Goal: Communication & Community: Answer question/provide support

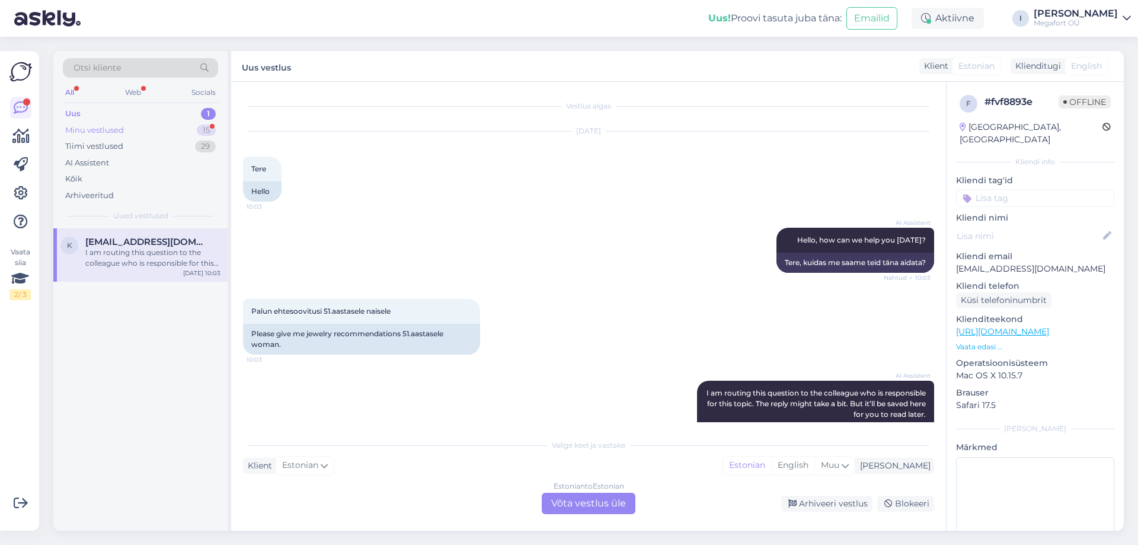
click at [82, 123] on div "Minu vestlused 15" at bounding box center [140, 130] width 155 height 17
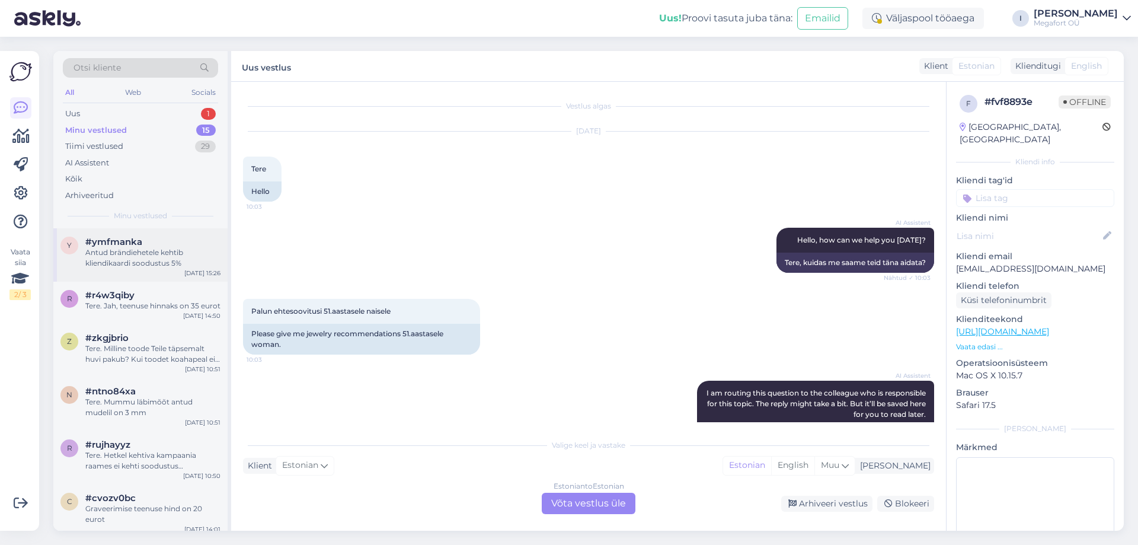
drag, startPoint x: 119, startPoint y: 260, endPoint x: 124, endPoint y: 256, distance: 6.4
click at [120, 260] on div "Antud brändiehetele kehtib kliendikaardi soodustus 5%" at bounding box center [152, 257] width 135 height 21
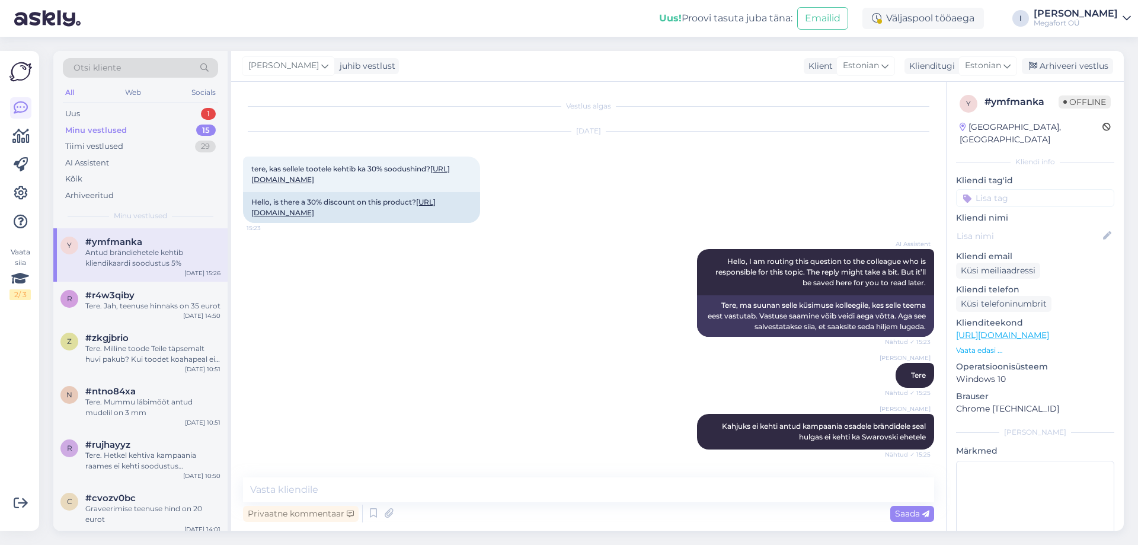
scroll to position [47, 0]
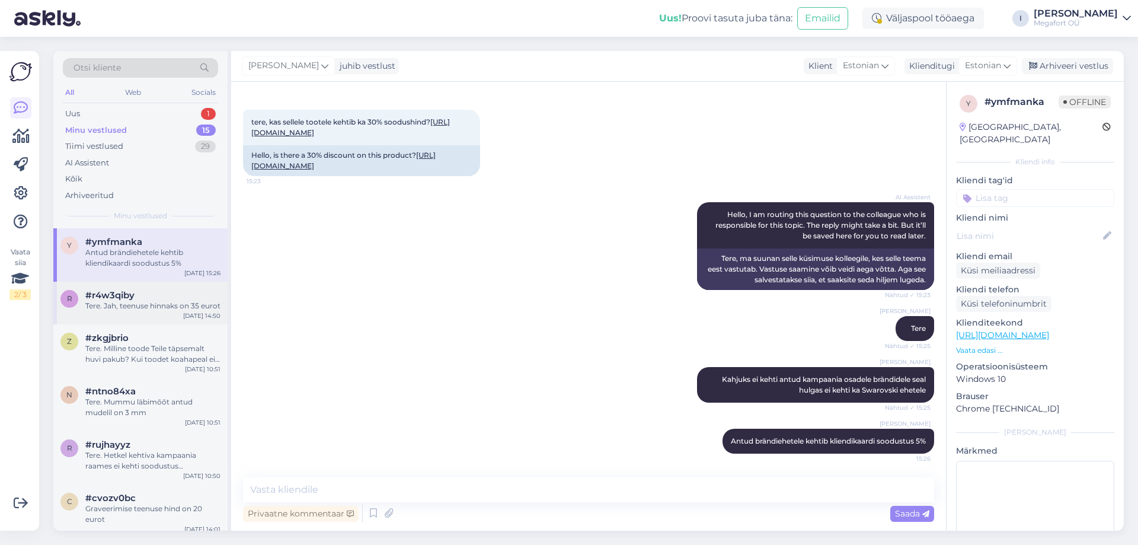
click at [145, 307] on div "Tere. Jah, teenuse hinnaks on 35 eurot" at bounding box center [152, 306] width 135 height 11
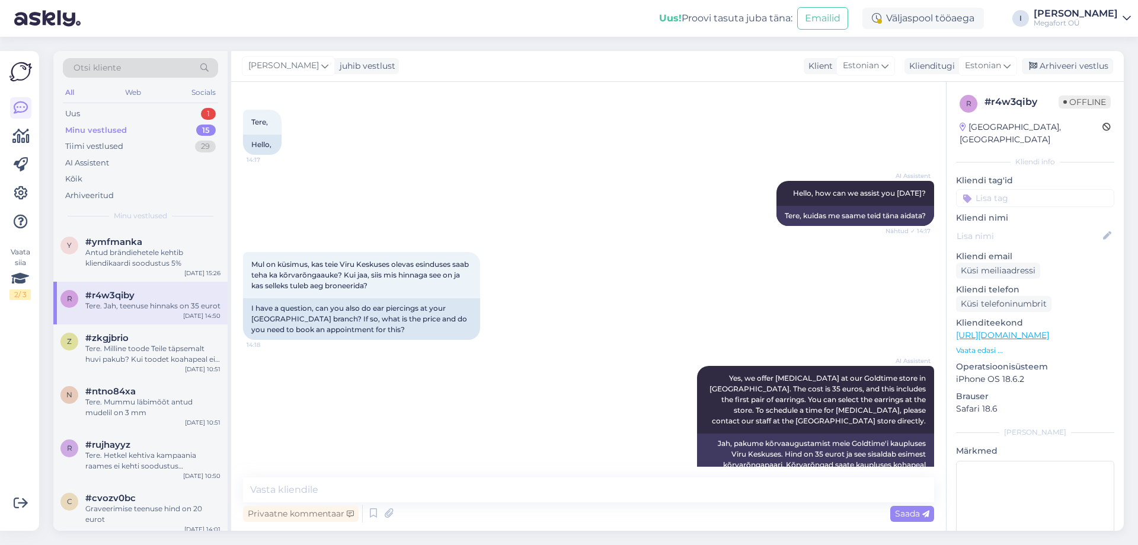
scroll to position [347, 0]
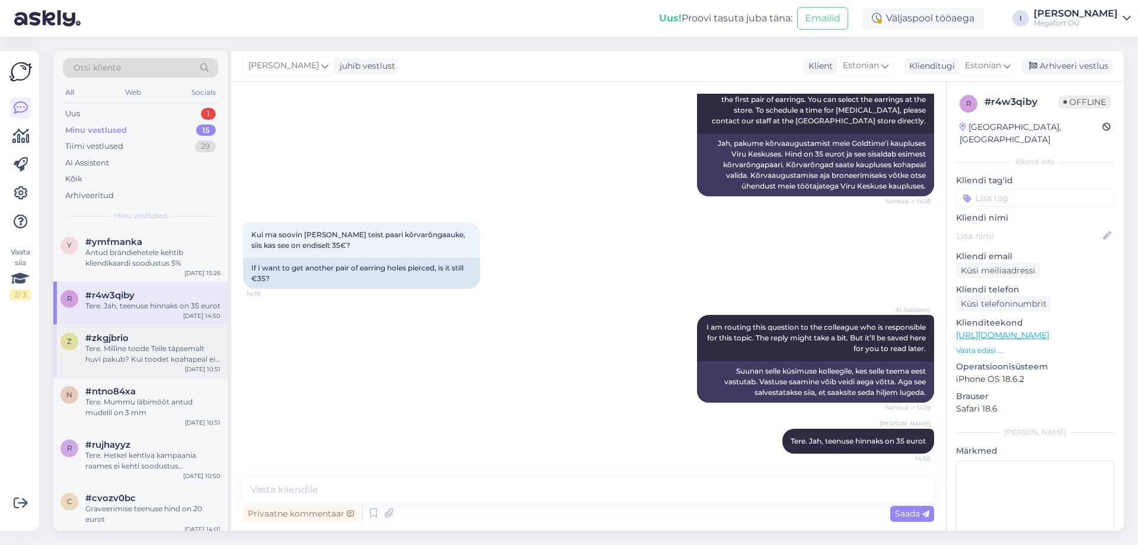
click at [148, 352] on div "Tere. Milline toode Teile täpsemalt huvi pakub? Kui toodet koahapeal ei ole sii…" at bounding box center [152, 353] width 135 height 21
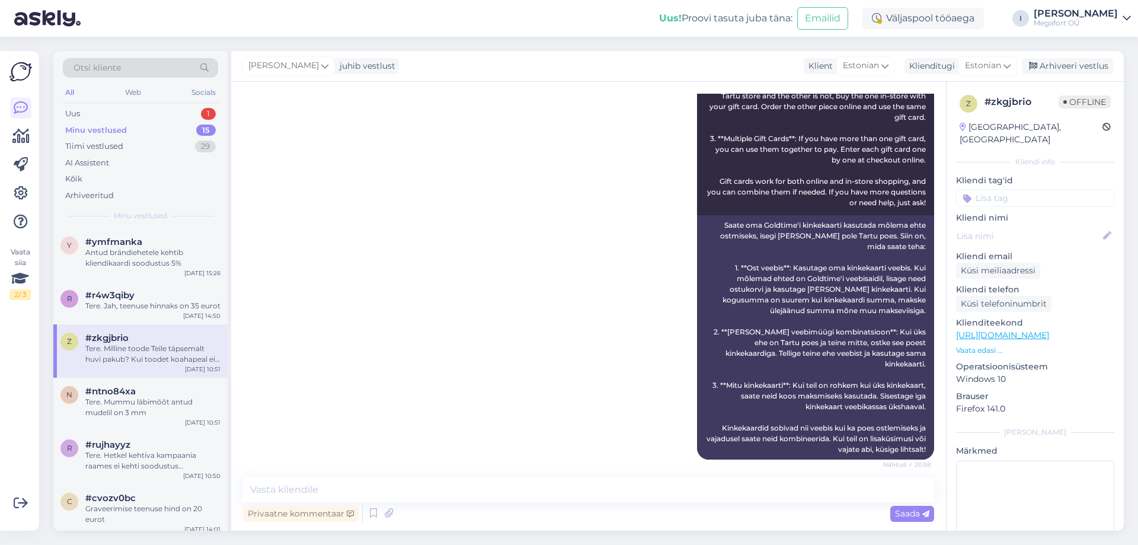
scroll to position [1713, 0]
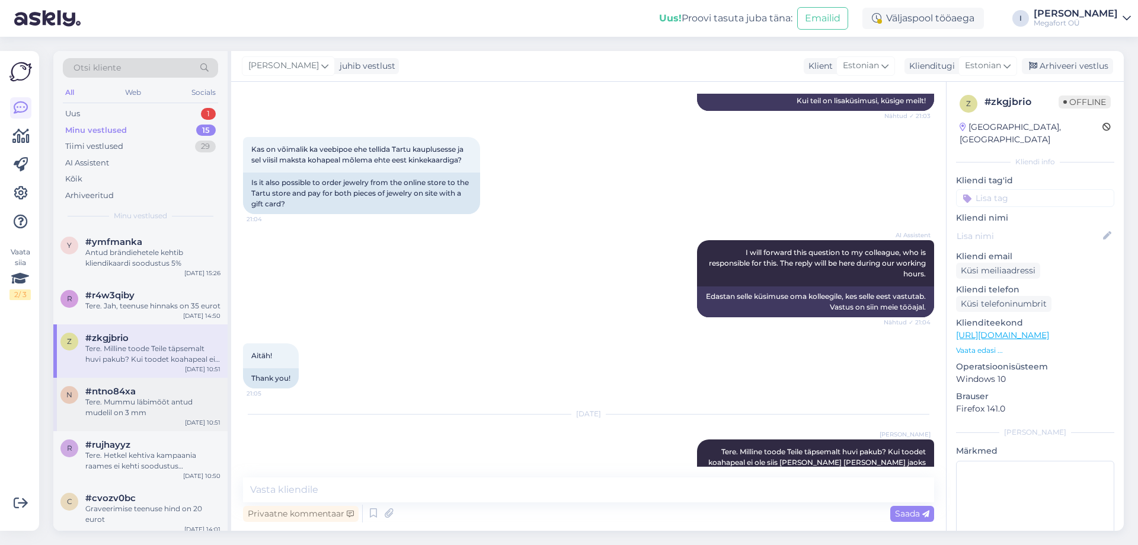
click at [135, 396] on span "#ntno84xa" at bounding box center [110, 391] width 50 height 11
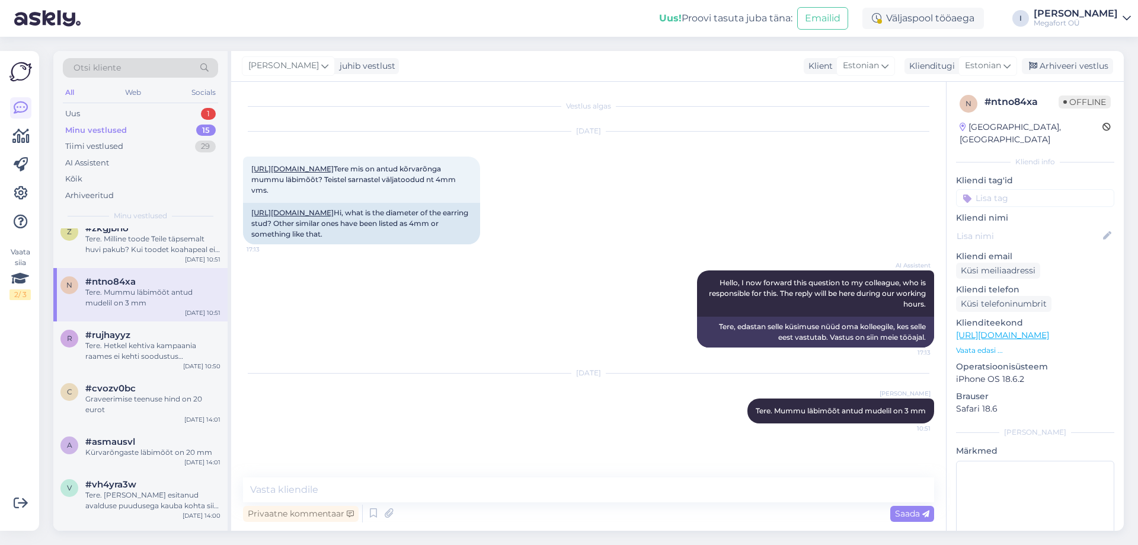
scroll to position [59, 0]
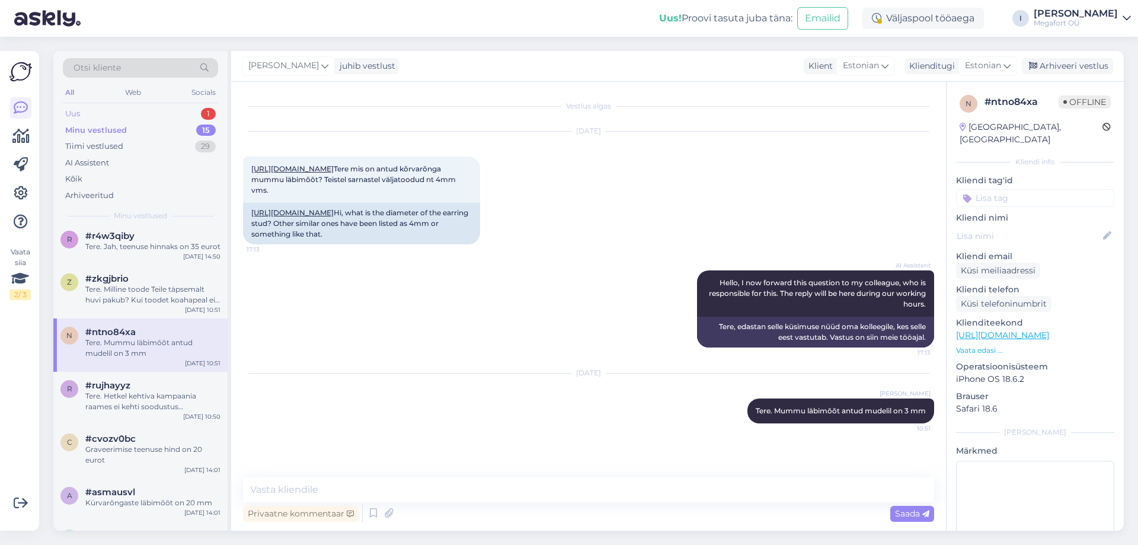
click at [157, 112] on div "Uus 1" at bounding box center [140, 114] width 155 height 17
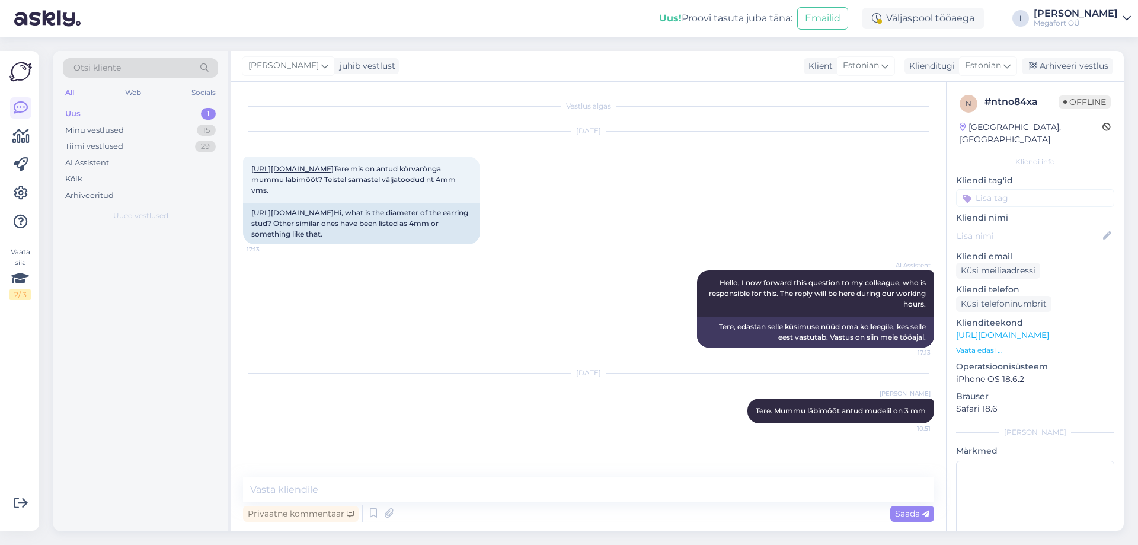
scroll to position [0, 0]
click at [136, 253] on div "I am routing this question to the colleague who is responsible for this topic. …" at bounding box center [152, 257] width 135 height 21
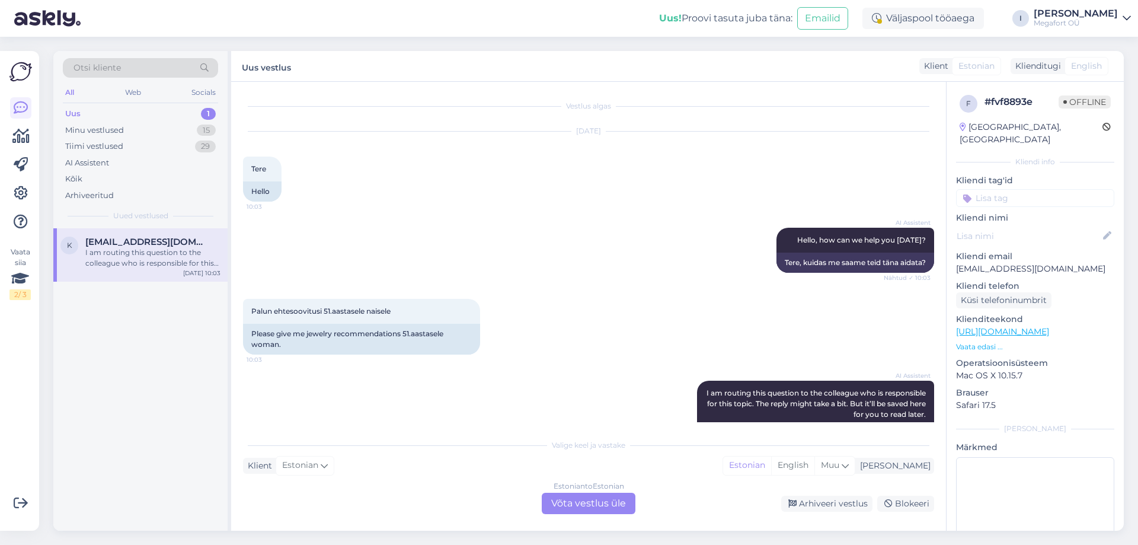
click at [602, 503] on div "Estonian to Estonian Võta vestlus üle" at bounding box center [589, 503] width 94 height 21
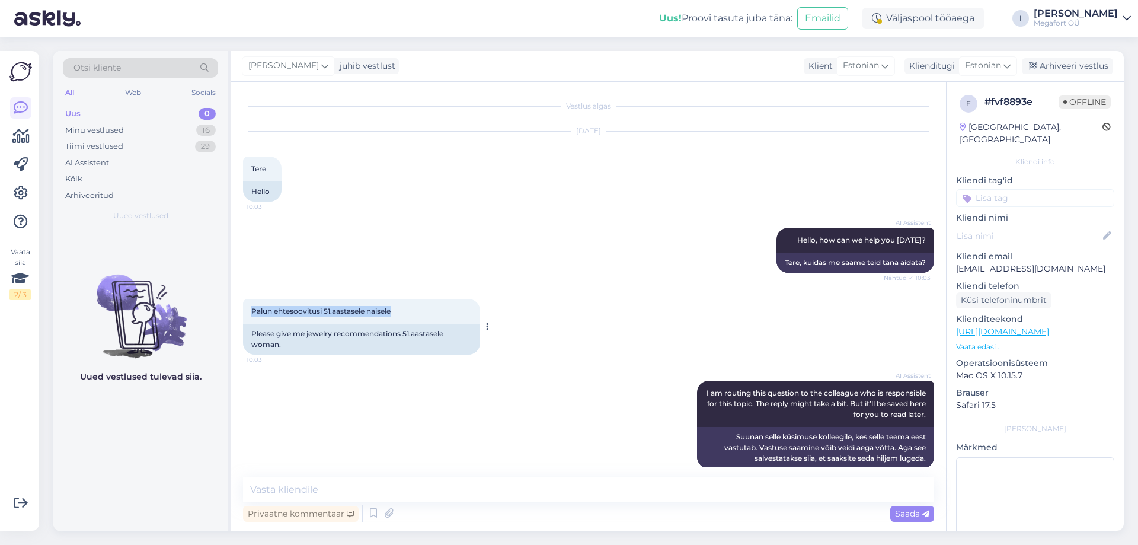
drag, startPoint x: 252, startPoint y: 309, endPoint x: 400, endPoint y: 314, distance: 148.3
click at [400, 314] on div "Palun ehtesoovitusi 51.aastasele naisele 10:03" at bounding box center [361, 311] width 237 height 25
copy span "Palun ehtesoovitusi 51.aastasele naisele"
click at [362, 487] on textarea at bounding box center [588, 489] width 691 height 25
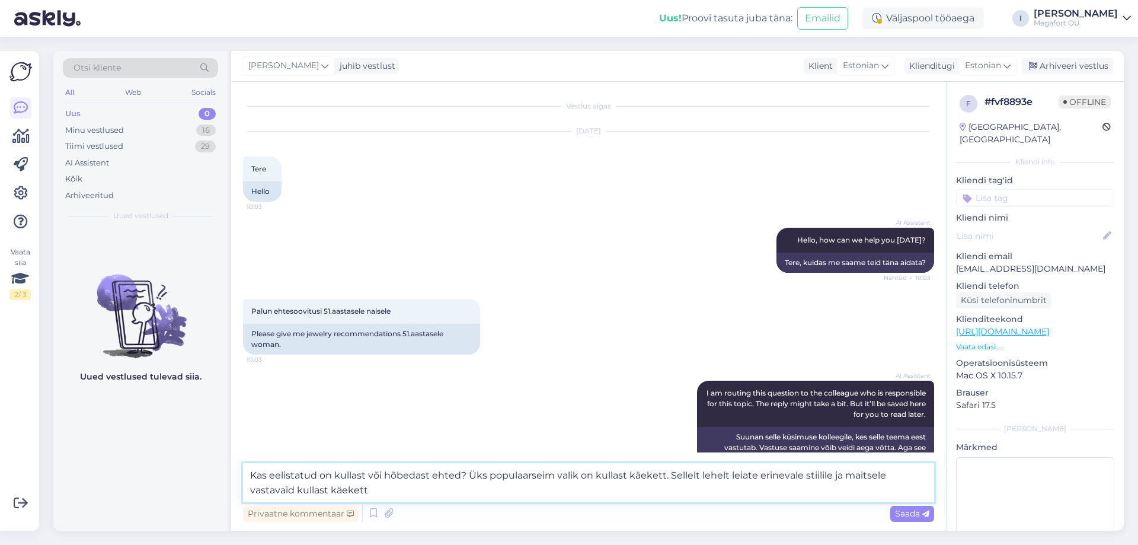
type textarea "Kas eelistatud on kullast või hõbedast ehted? Üks populaarseim valik on kullast…"
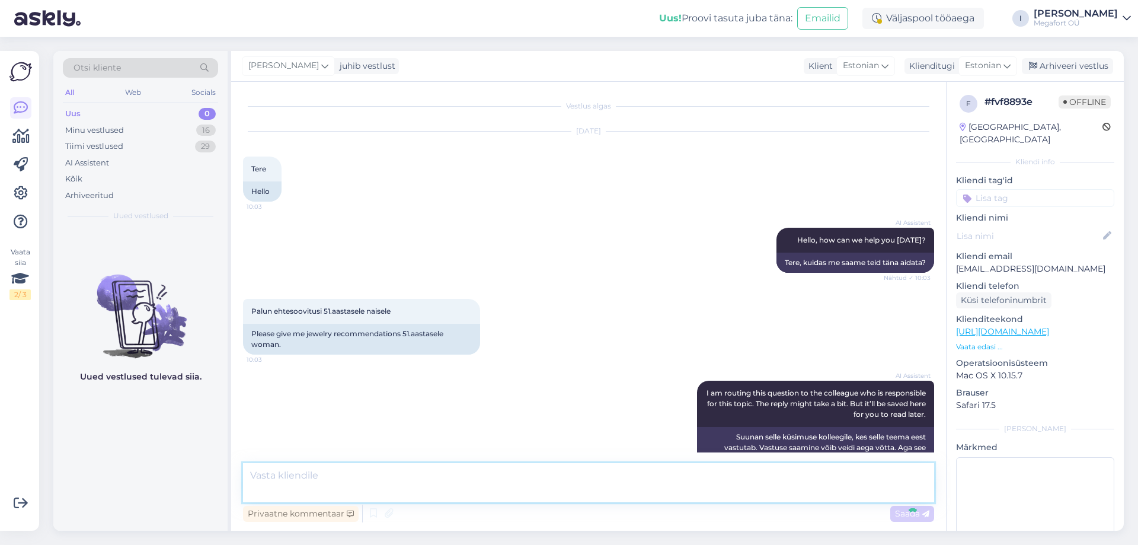
scroll to position [87, 0]
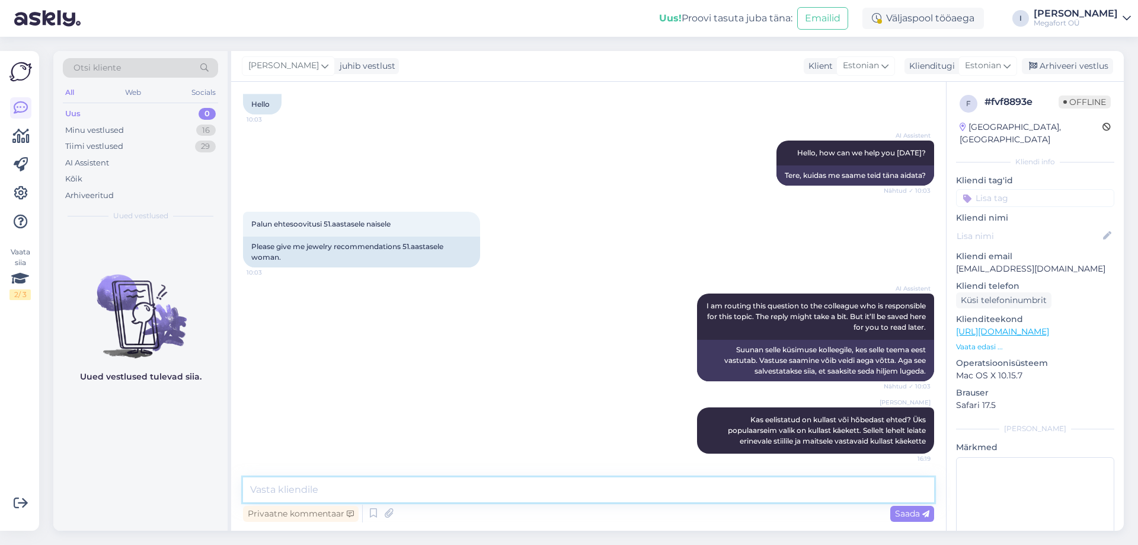
paste textarea "[URL][DOMAIN_NAME]"
type textarea "[URL][DOMAIN_NAME]"
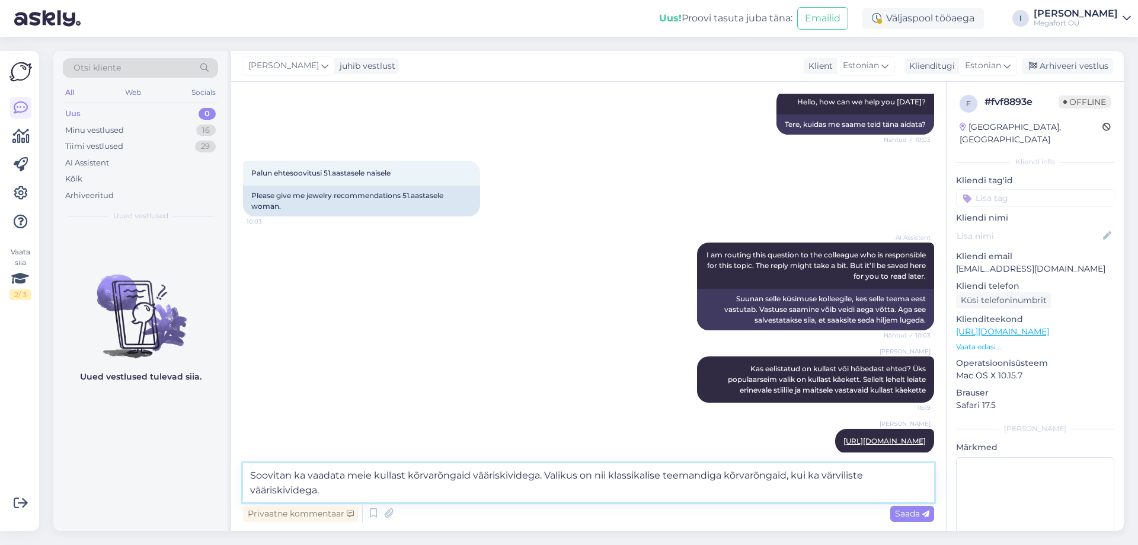
type textarea "Soovitan ka vaadata meie kullast kõrvarõngaid vääriskividega. Valikus on nii kl…"
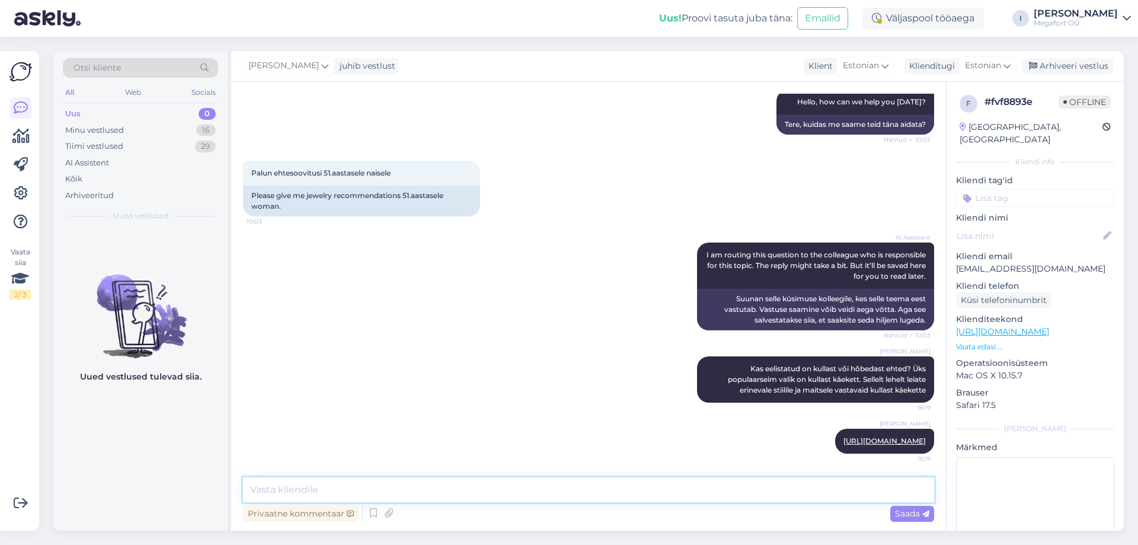
scroll to position [211, 0]
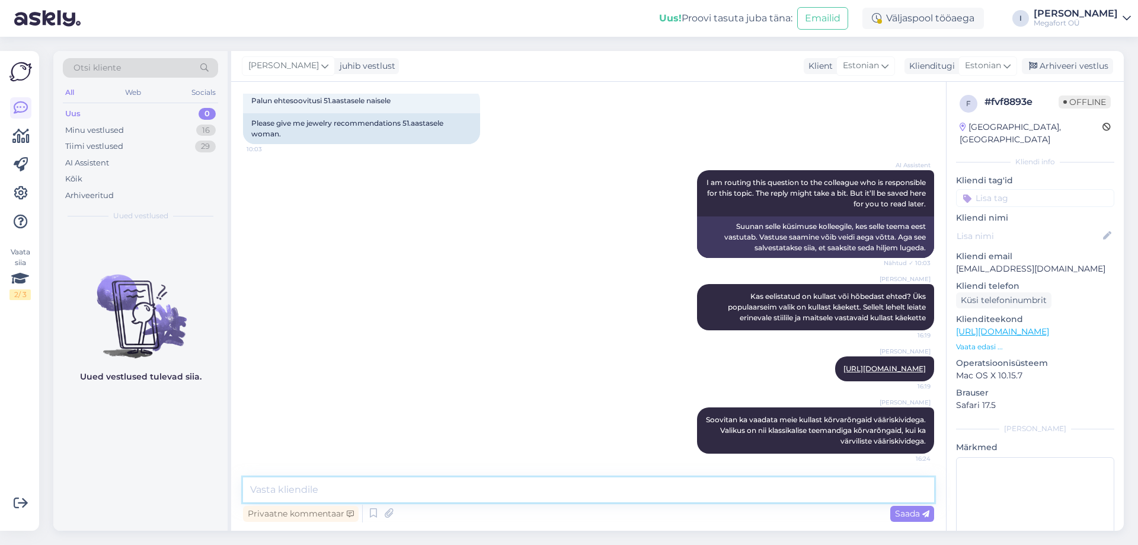
paste textarea "[URL][DOMAIN_NAME]"
type textarea "[URL][DOMAIN_NAME]"
